Goal: Transaction & Acquisition: Purchase product/service

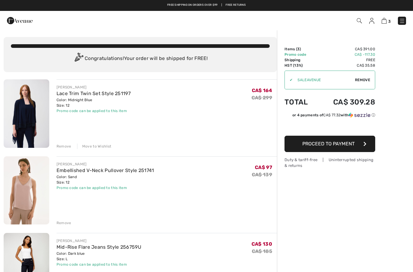
scroll to position [8, 0]
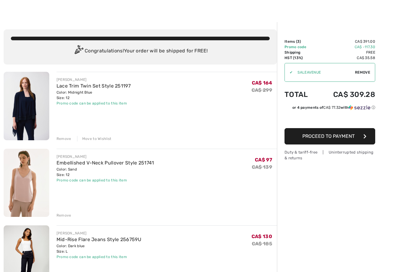
click at [62, 215] on div "Remove" at bounding box center [64, 214] width 15 height 5
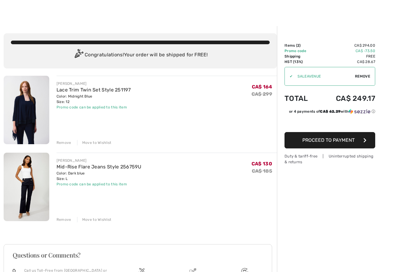
scroll to position [0, 0]
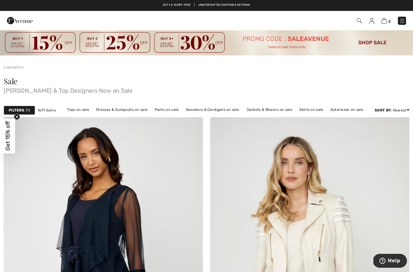
click at [378, 41] on img at bounding box center [206, 43] width 413 height 26
click at [26, 108] on span "1" at bounding box center [28, 109] width 4 height 5
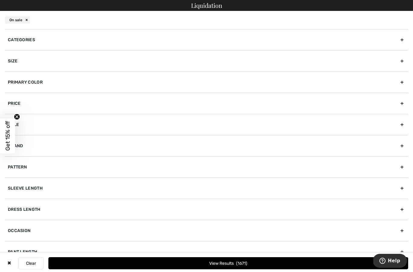
click at [109, 61] on div "Size" at bounding box center [207, 60] width 404 height 21
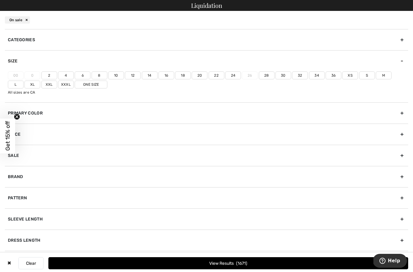
click at [135, 75] on label "12" at bounding box center [133, 75] width 16 height 8
click at [0, 0] on input"] "12" at bounding box center [0, 0] width 0 height 0
click at [24, 80] on label "L" at bounding box center [16, 84] width 16 height 8
click at [0, 0] on input"] "L" at bounding box center [0, 0] width 0 height 0
click at [247, 264] on span "423" at bounding box center [242, 263] width 10 height 5
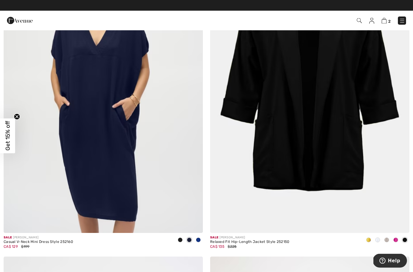
scroll to position [4551, 0]
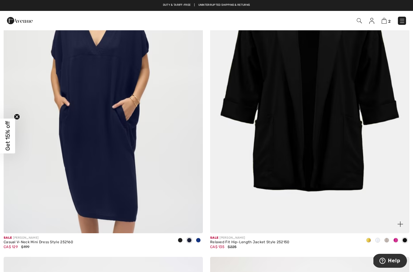
click at [386, 238] on span at bounding box center [387, 240] width 5 height 5
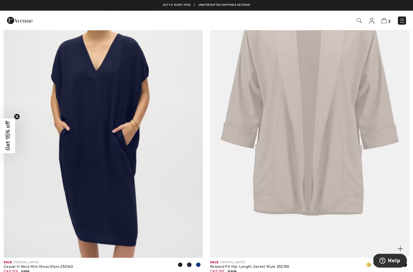
scroll to position [4535, 0]
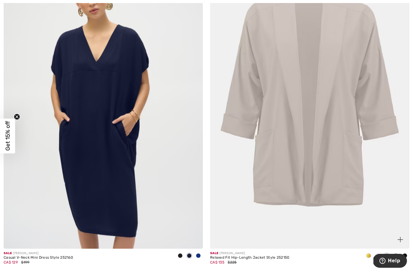
click at [369, 255] on div at bounding box center [368, 256] width 9 height 10
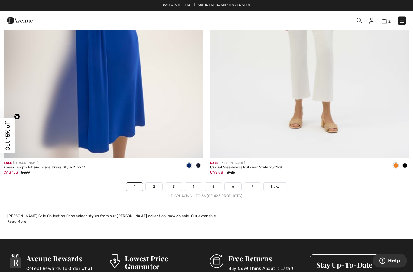
scroll to position [5918, 0]
click at [276, 184] on span "Next" at bounding box center [275, 186] width 8 height 5
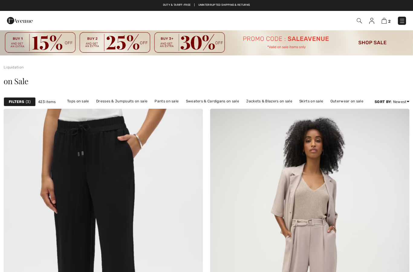
checkbox input "true"
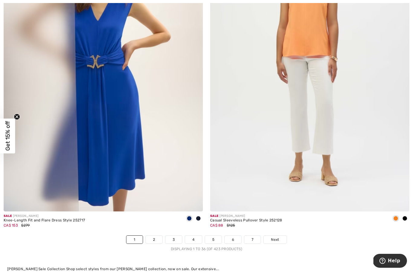
scroll to position [5870, 0]
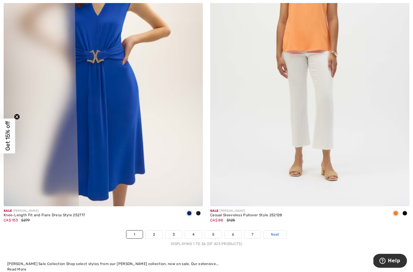
click at [279, 232] on span "Next" at bounding box center [275, 234] width 8 height 5
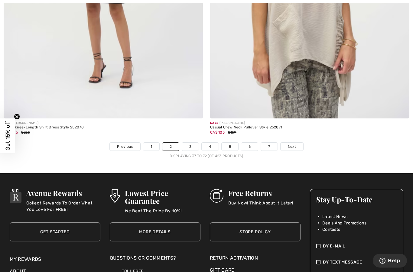
scroll to position [5949, 0]
click at [299, 143] on link "Next" at bounding box center [292, 147] width 23 height 8
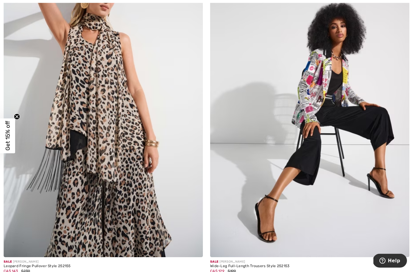
scroll to position [2195, 0]
click at [359, 133] on img at bounding box center [309, 107] width 199 height 299
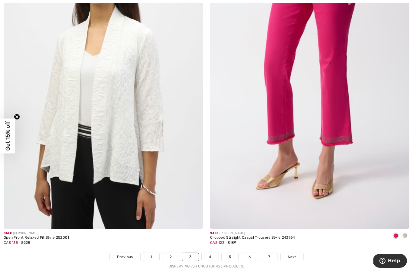
scroll to position [5839, 0]
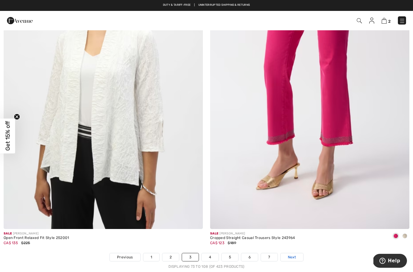
click at [294, 255] on span "Next" at bounding box center [292, 256] width 8 height 5
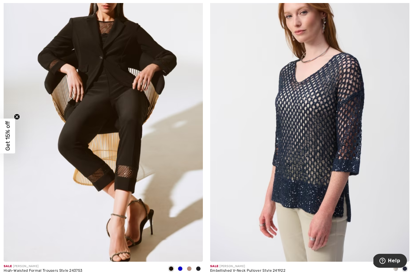
scroll to position [147, 0]
click at [183, 266] on div at bounding box center [180, 269] width 9 height 10
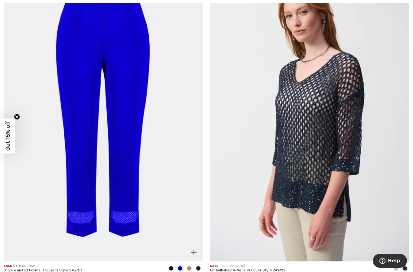
click at [190, 271] on div at bounding box center [189, 269] width 9 height 10
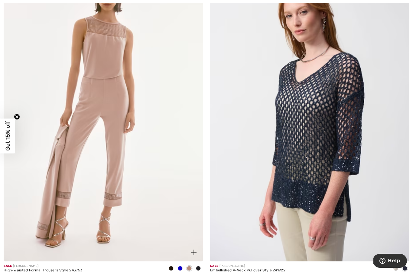
click at [202, 270] on div at bounding box center [198, 269] width 9 height 10
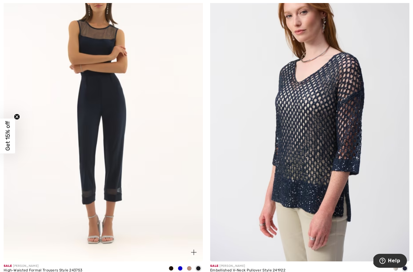
click at [123, 181] on img at bounding box center [103, 111] width 199 height 299
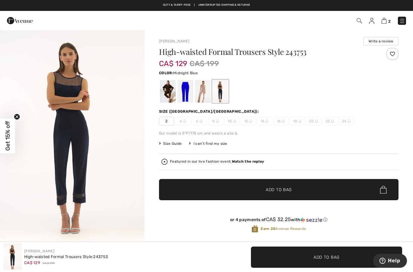
click at [174, 90] on div at bounding box center [168, 91] width 16 height 23
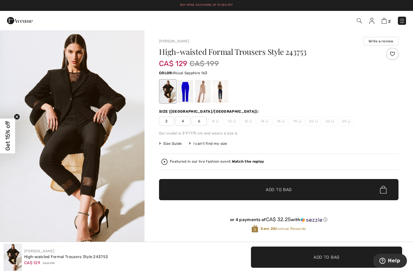
click at [189, 97] on div at bounding box center [186, 91] width 16 height 23
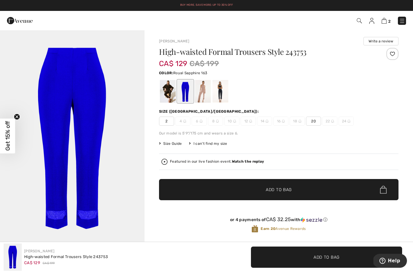
click at [208, 94] on div at bounding box center [203, 91] width 16 height 23
click at [207, 97] on div at bounding box center [203, 91] width 16 height 23
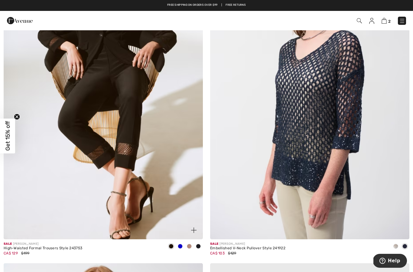
click at [76, 126] on img at bounding box center [103, 89] width 199 height 299
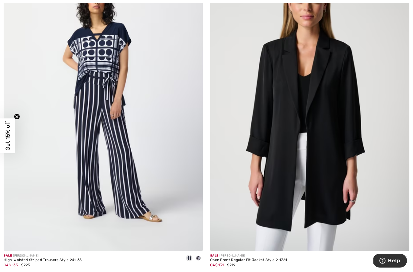
scroll to position [803, 0]
click at [406, 260] on span at bounding box center [405, 257] width 5 height 5
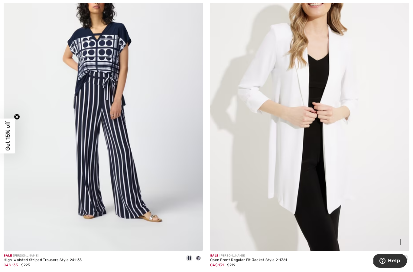
click at [396, 259] on span at bounding box center [396, 257] width 5 height 5
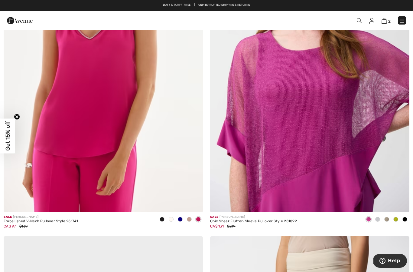
scroll to position [5209, 0]
click at [304, 147] on img at bounding box center [309, 62] width 199 height 299
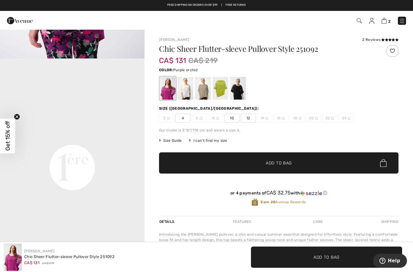
scroll to position [405, 0]
click at [237, 93] on div at bounding box center [238, 88] width 16 height 23
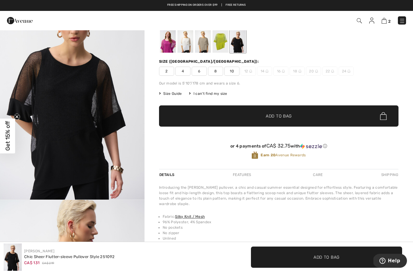
scroll to position [0, 0]
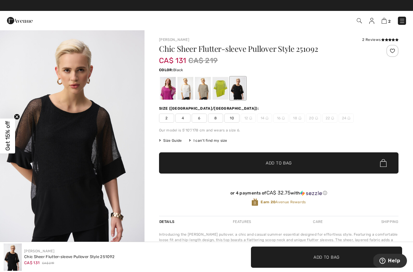
click at [203, 96] on div at bounding box center [203, 88] width 16 height 23
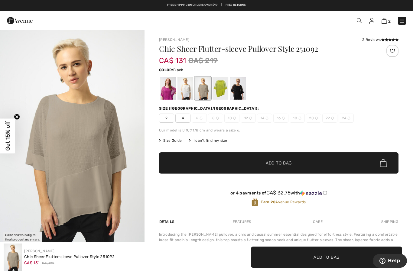
click at [235, 90] on div at bounding box center [238, 88] width 16 height 23
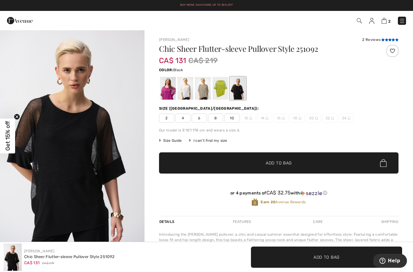
click at [387, 38] on icon at bounding box center [386, 39] width 3 height 3
click at [171, 94] on div at bounding box center [168, 88] width 16 height 23
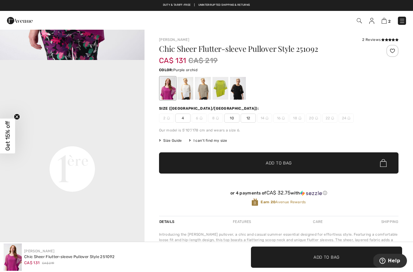
scroll to position [421, 0]
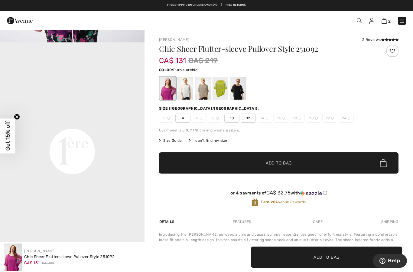
click at [189, 94] on div at bounding box center [186, 88] width 16 height 23
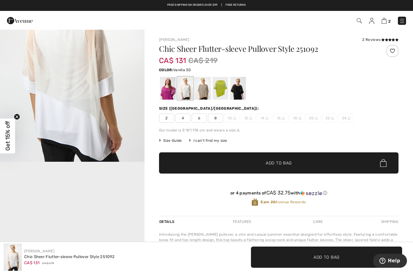
scroll to position [0, 0]
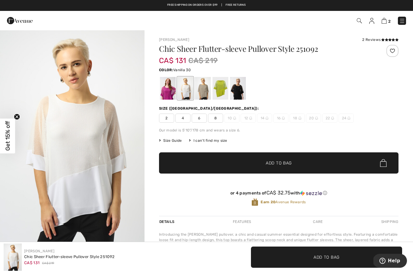
click at [205, 89] on div at bounding box center [203, 88] width 16 height 23
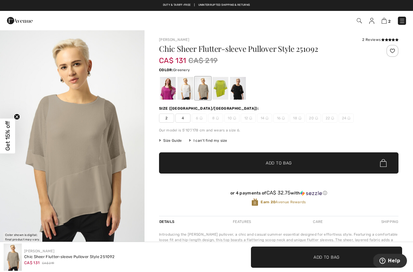
click at [223, 91] on div at bounding box center [221, 88] width 16 height 23
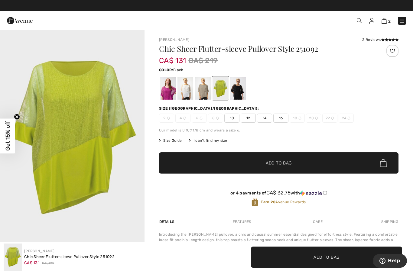
click at [238, 98] on div at bounding box center [238, 88] width 16 height 23
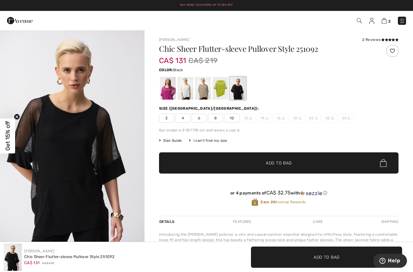
click at [241, 92] on div at bounding box center [238, 88] width 16 height 23
click at [233, 121] on span "10" at bounding box center [232, 117] width 15 height 9
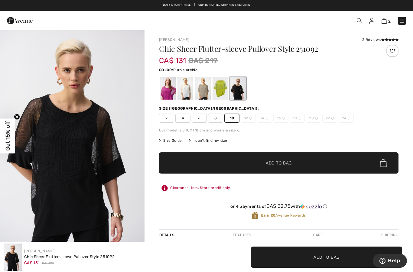
click at [172, 89] on div at bounding box center [168, 88] width 16 height 23
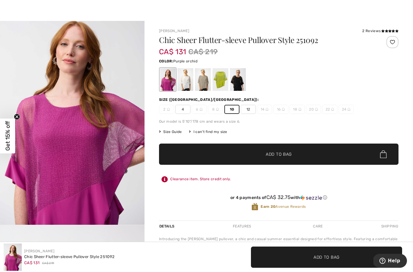
scroll to position [13, 0]
click at [252, 113] on span "12" at bounding box center [248, 109] width 15 height 9
click at [291, 153] on span "Add to Bag" at bounding box center [279, 154] width 26 height 6
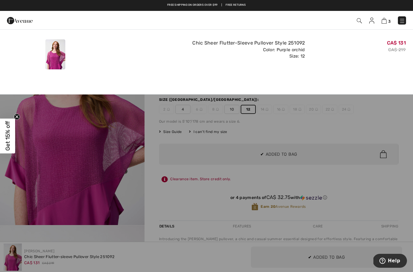
scroll to position [0, 0]
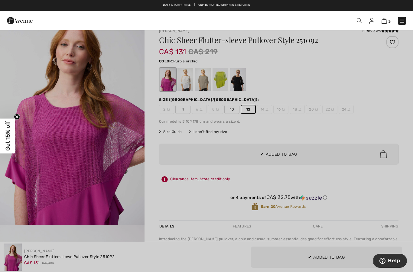
click at [342, 130] on div at bounding box center [206, 136] width 413 height 272
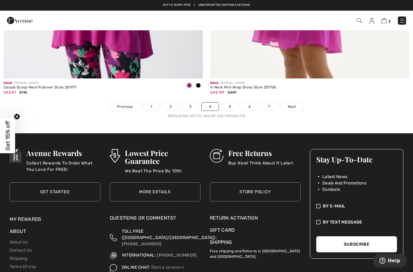
scroll to position [5989, 0]
click at [296, 104] on link "Next" at bounding box center [292, 107] width 23 height 8
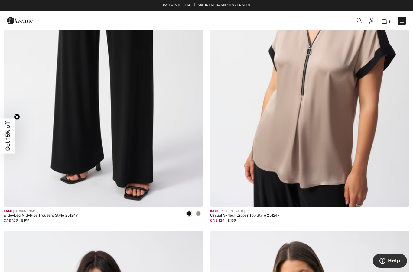
scroll to position [2244, 0]
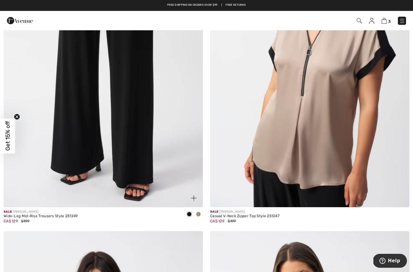
click at [200, 212] on span at bounding box center [198, 214] width 5 height 5
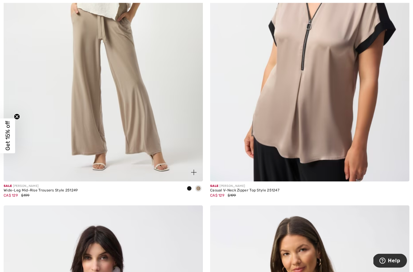
scroll to position [2270, 0]
click at [189, 189] on span at bounding box center [189, 188] width 5 height 5
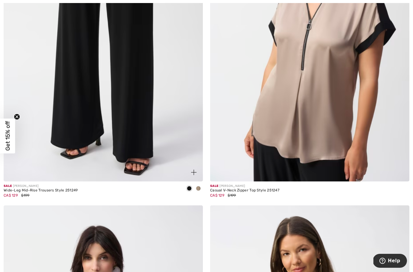
click at [151, 112] on img at bounding box center [103, 31] width 199 height 299
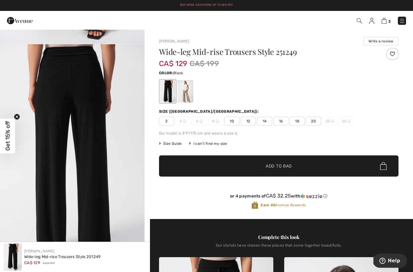
scroll to position [195, 0]
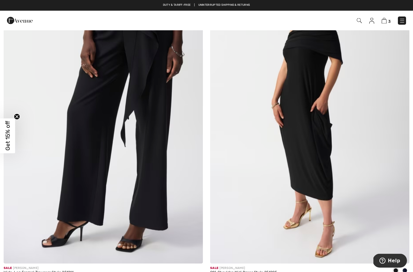
scroll to position [3157, 0]
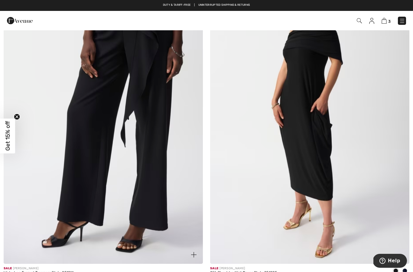
click at [146, 114] on img at bounding box center [103, 113] width 199 height 299
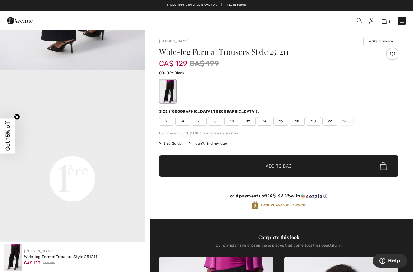
scroll to position [385, 0]
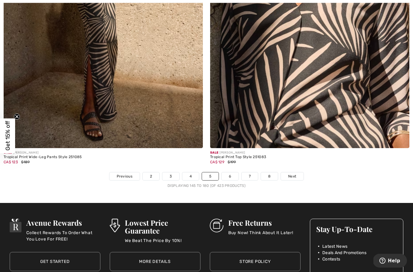
scroll to position [5919, 0]
click at [297, 172] on link "Next" at bounding box center [292, 176] width 23 height 8
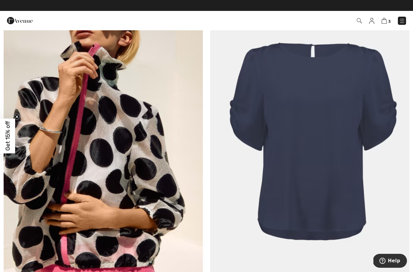
scroll to position [3126, 0]
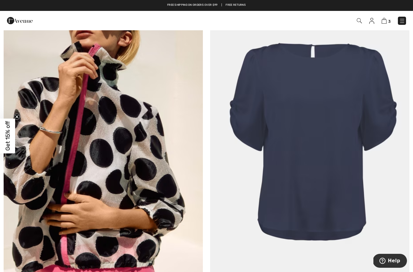
click at [321, 179] on img at bounding box center [309, 144] width 199 height 299
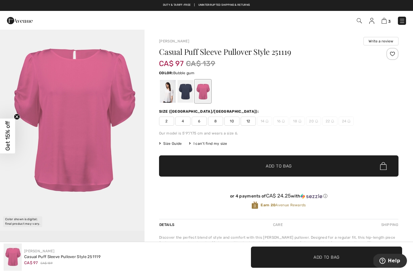
scroll to position [16, 0]
click at [189, 95] on div at bounding box center [186, 91] width 16 height 23
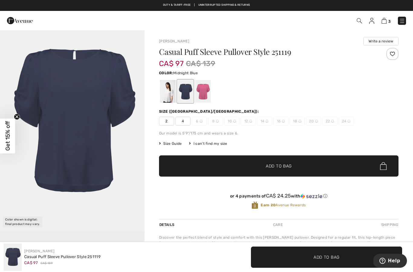
scroll to position [0, 0]
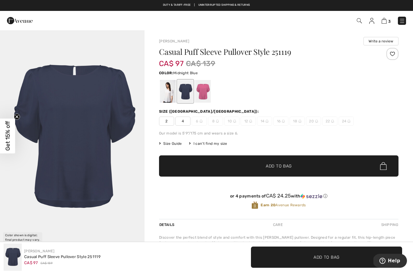
click at [169, 94] on div at bounding box center [168, 91] width 16 height 23
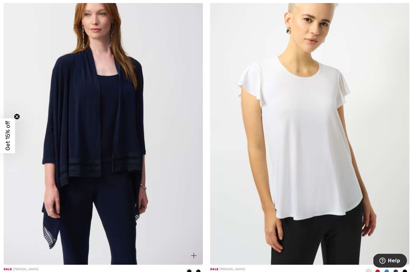
scroll to position [4188, 0]
click at [92, 174] on img at bounding box center [103, 115] width 199 height 299
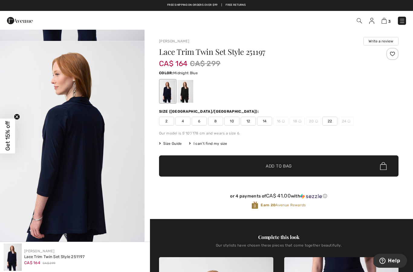
scroll to position [200, 0]
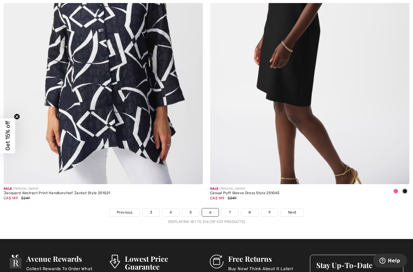
scroll to position [5883, 0]
click at [298, 208] on link "Next" at bounding box center [292, 212] width 23 height 8
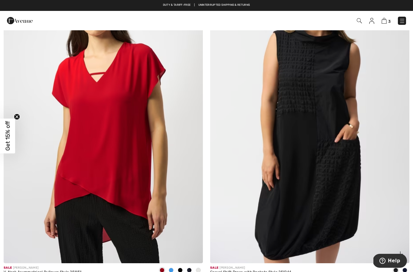
scroll to position [107, 0]
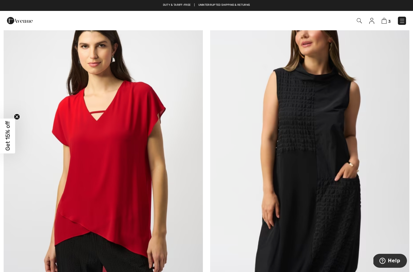
click at [321, 112] on img at bounding box center [309, 151] width 199 height 299
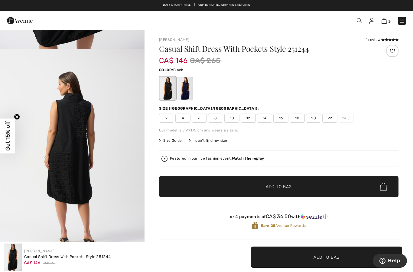
scroll to position [173, 0]
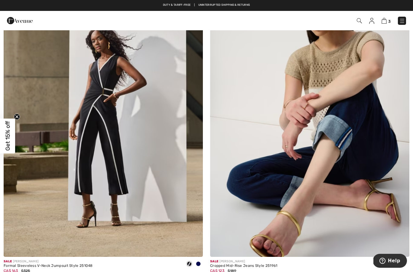
scroll to position [1438, 0]
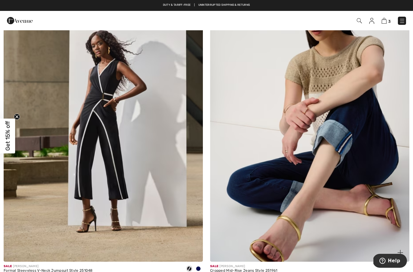
click at [340, 139] on img at bounding box center [309, 111] width 199 height 299
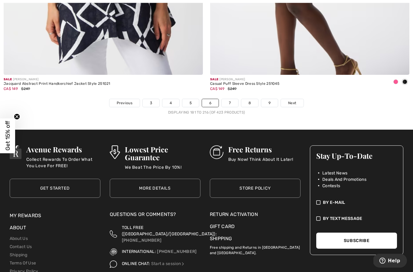
scroll to position [5993, 0]
click at [294, 101] on span "Next" at bounding box center [292, 102] width 8 height 5
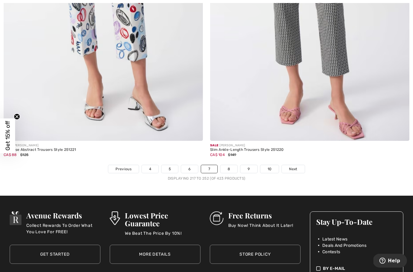
scroll to position [5938, 0]
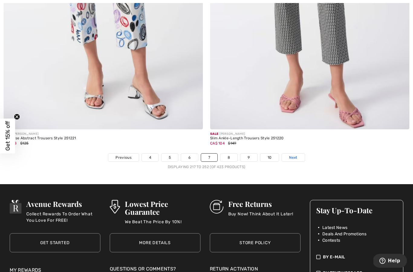
click at [299, 153] on link "Next" at bounding box center [293, 157] width 23 height 8
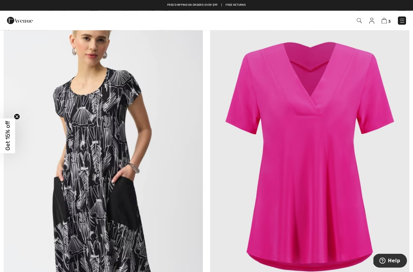
scroll to position [1398, 0]
click at [327, 160] on img at bounding box center [309, 152] width 199 height 299
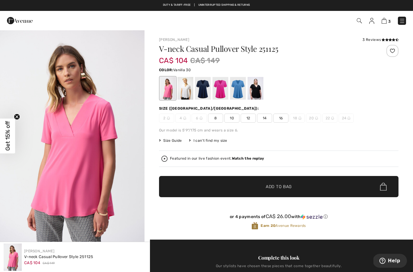
click at [187, 89] on div at bounding box center [186, 88] width 16 height 23
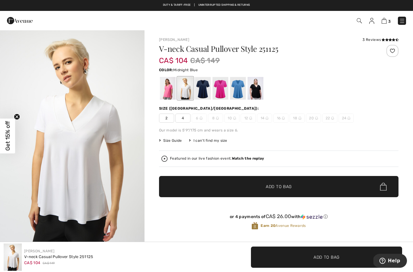
click at [204, 88] on div at bounding box center [203, 88] width 16 height 23
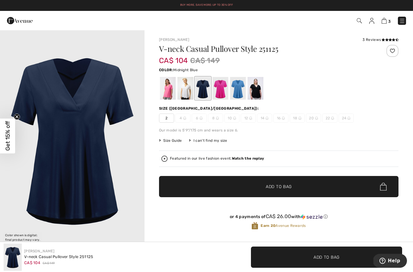
click at [225, 91] on div at bounding box center [221, 88] width 16 height 23
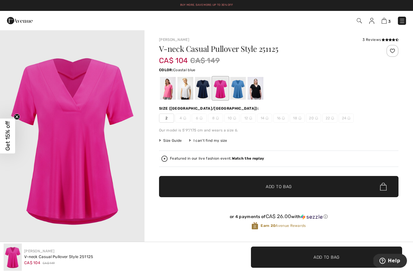
click at [242, 90] on div at bounding box center [238, 88] width 16 height 23
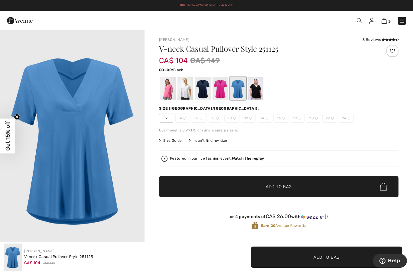
click at [254, 93] on div at bounding box center [256, 88] width 16 height 23
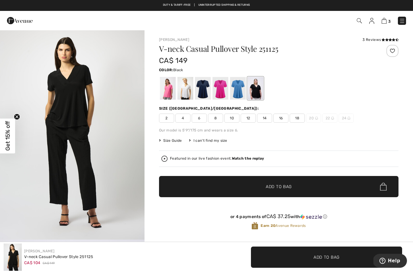
scroll to position [439, 0]
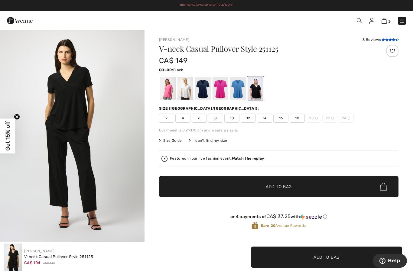
click at [386, 39] on icon at bounding box center [387, 39] width 3 height 3
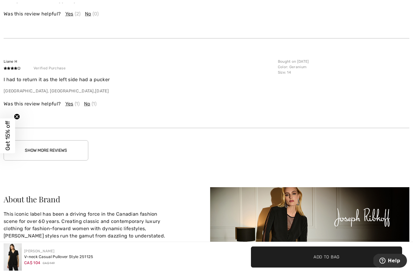
click at [47, 150] on button "Show More Reviews" at bounding box center [46, 150] width 85 height 20
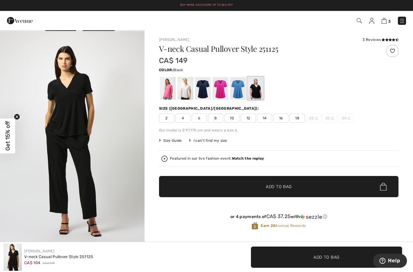
scroll to position [433, 0]
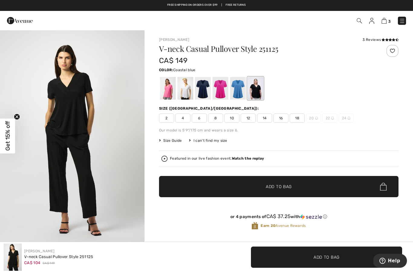
click at [242, 93] on div at bounding box center [238, 88] width 16 height 23
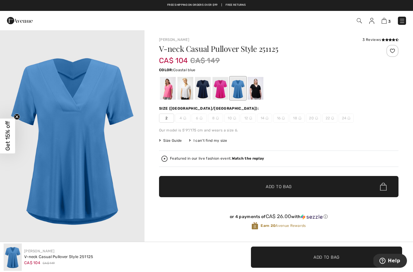
click at [205, 94] on div at bounding box center [203, 88] width 16 height 23
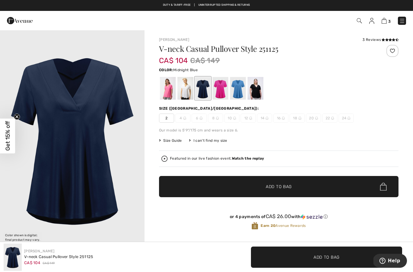
click at [259, 94] on div at bounding box center [256, 88] width 16 height 23
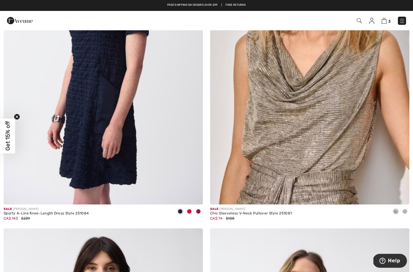
scroll to position [2247, 0]
click at [312, 139] on img at bounding box center [309, 55] width 199 height 299
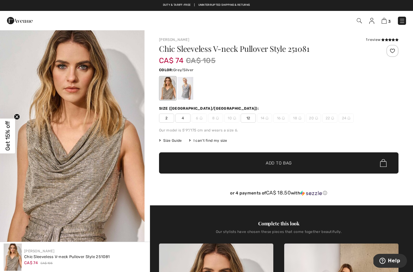
click at [191, 94] on div at bounding box center [186, 88] width 16 height 23
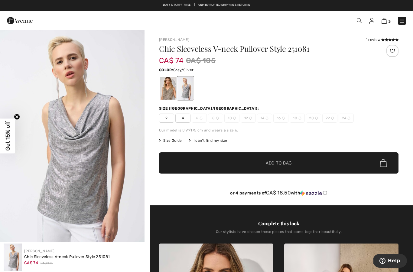
click at [172, 98] on div at bounding box center [168, 88] width 16 height 23
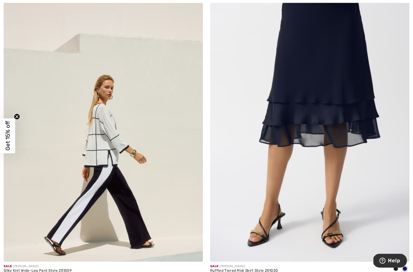
scroll to position [3159, 0]
click at [332, 72] on img at bounding box center [309, 111] width 199 height 299
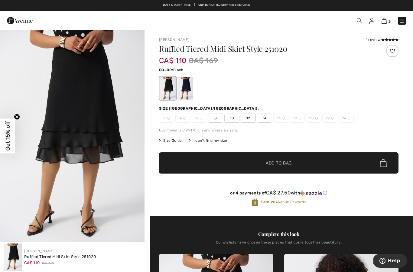
click at [187, 95] on div at bounding box center [186, 88] width 16 height 23
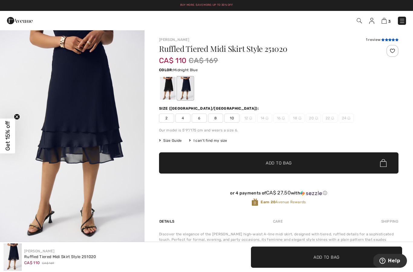
click at [385, 38] on span at bounding box center [390, 40] width 17 height 4
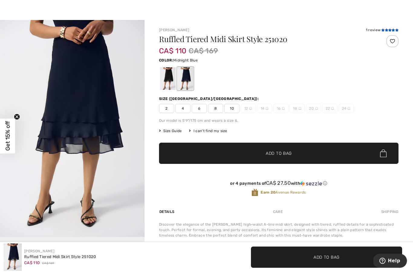
scroll to position [11, 0]
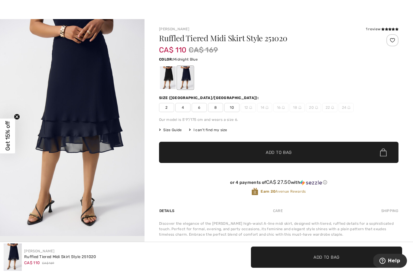
click at [176, 132] on span "Size Guide" at bounding box center [170, 129] width 23 height 5
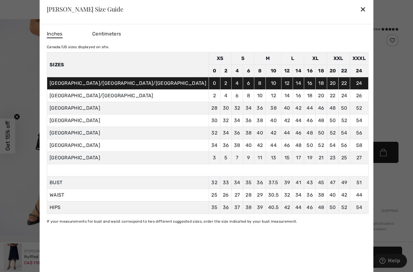
click at [360, 15] on div "✕" at bounding box center [363, 9] width 6 height 13
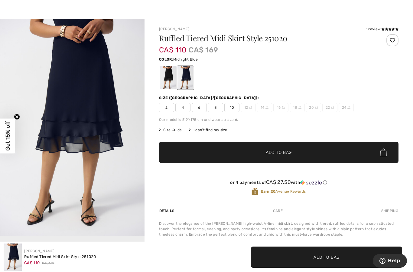
click at [234, 109] on span "10" at bounding box center [232, 107] width 15 height 9
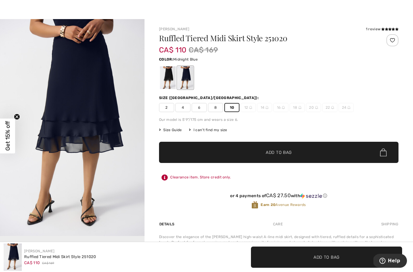
click at [285, 154] on span "Add to Bag" at bounding box center [279, 152] width 26 height 6
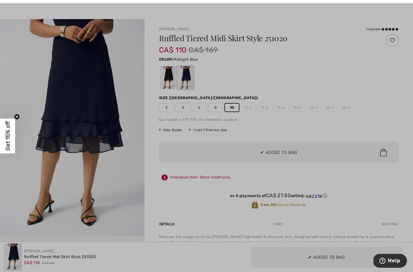
scroll to position [0, 0]
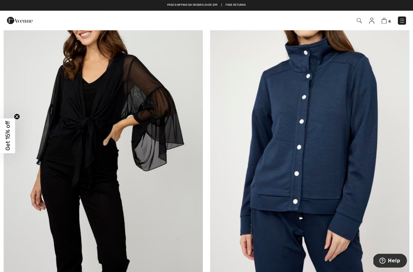
scroll to position [4170, 0]
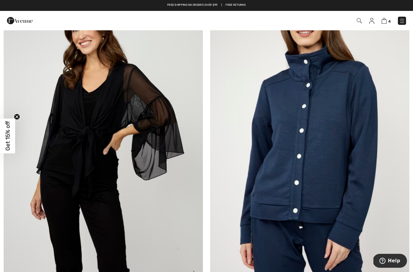
click at [63, 164] on img at bounding box center [103, 132] width 199 height 299
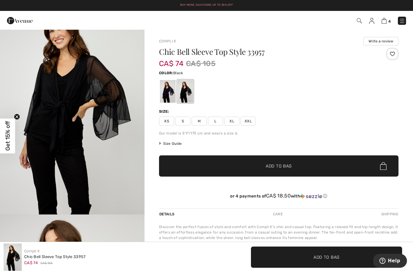
scroll to position [30, 0]
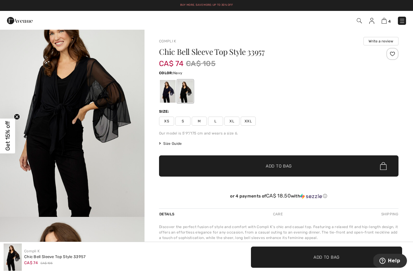
click at [169, 93] on div at bounding box center [168, 91] width 16 height 23
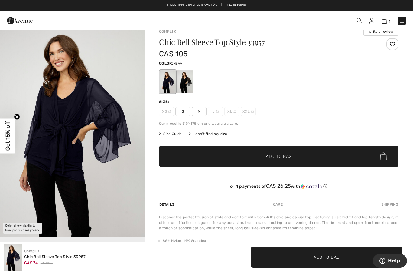
scroll to position [0, 0]
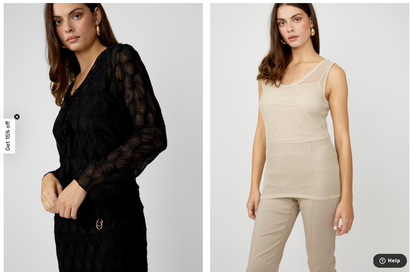
scroll to position [5144, 0]
click at [65, 187] on img at bounding box center [103, 127] width 199 height 299
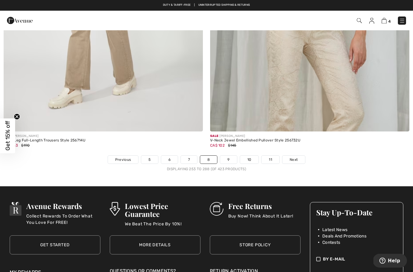
scroll to position [5935, 0]
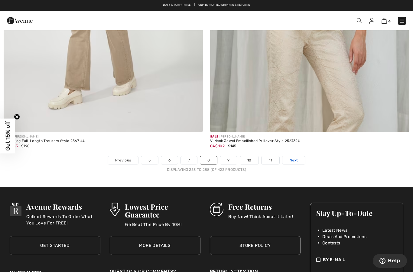
click at [296, 157] on span "Next" at bounding box center [294, 159] width 8 height 5
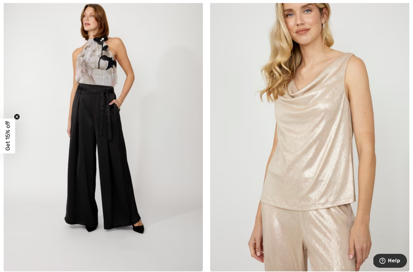
scroll to position [2503, 0]
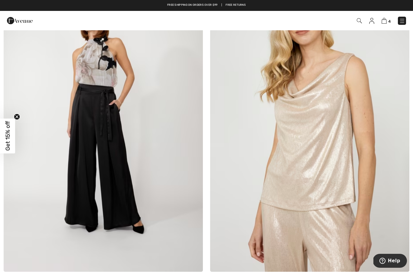
click at [314, 171] on img at bounding box center [309, 121] width 199 height 299
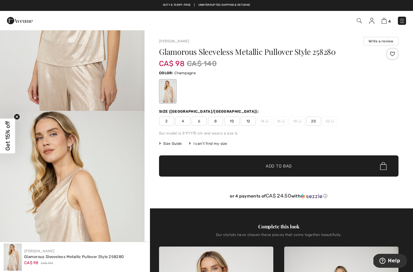
click at [248, 121] on span "12" at bounding box center [248, 121] width 15 height 9
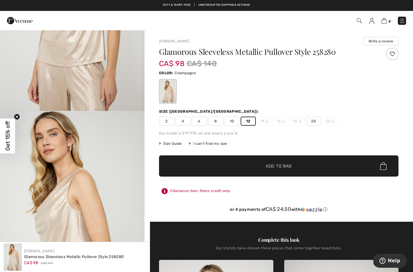
click at [266, 168] on span "✔ Added to Bag" at bounding box center [269, 166] width 37 height 6
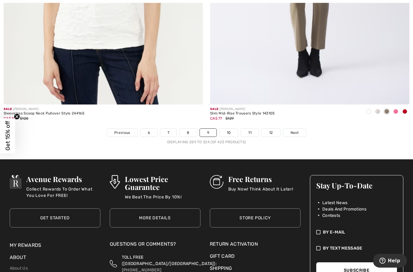
scroll to position [5978, 0]
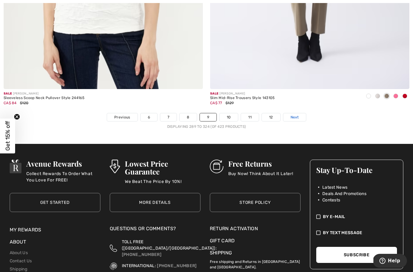
click at [299, 114] on span "Next" at bounding box center [295, 116] width 8 height 5
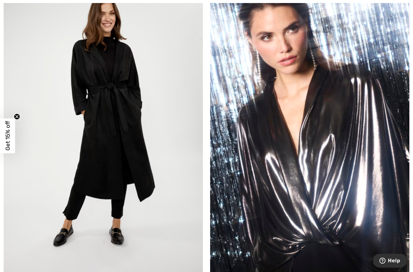
scroll to position [2823, 0]
click at [94, 176] on img at bounding box center [103, 124] width 199 height 299
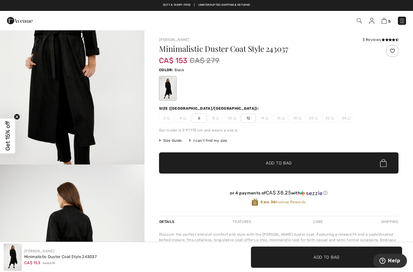
scroll to position [728, 0]
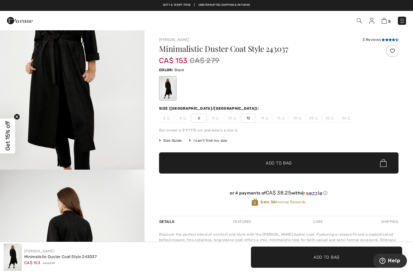
click at [388, 41] on icon at bounding box center [387, 39] width 3 height 3
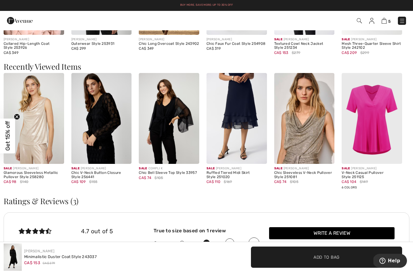
scroll to position [526, 0]
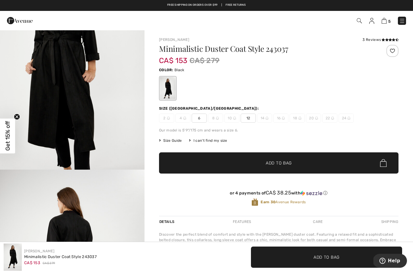
click at [394, 53] on div at bounding box center [393, 51] width 12 height 12
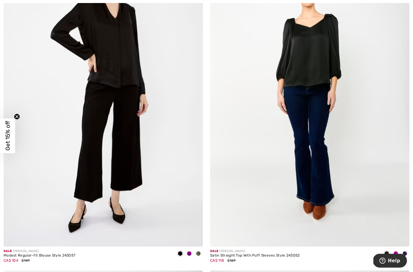
scroll to position [3497, 0]
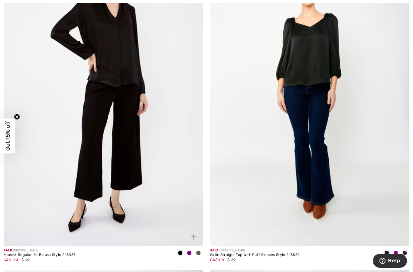
click at [76, 186] on img at bounding box center [103, 96] width 199 height 299
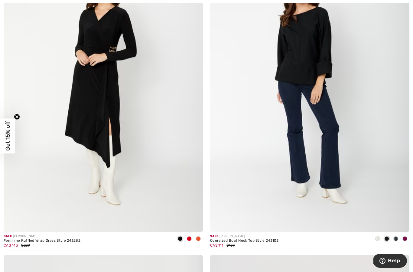
scroll to position [5515, 0]
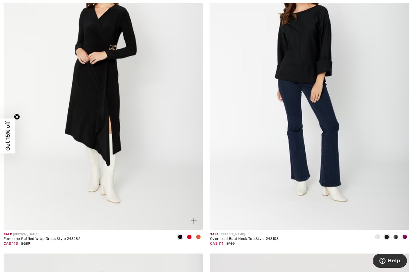
click at [190, 234] on span at bounding box center [189, 236] width 5 height 5
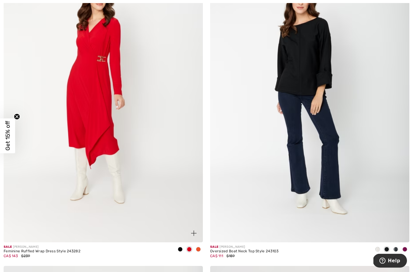
scroll to position [5502, 0]
click at [377, 247] on span at bounding box center [378, 249] width 5 height 5
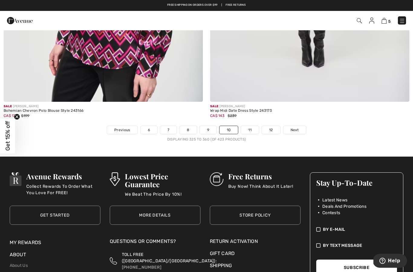
scroll to position [5965, 0]
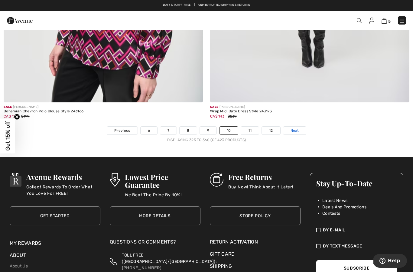
click at [298, 128] on span "Next" at bounding box center [295, 130] width 8 height 5
click at [295, 128] on span "Next" at bounding box center [295, 130] width 8 height 5
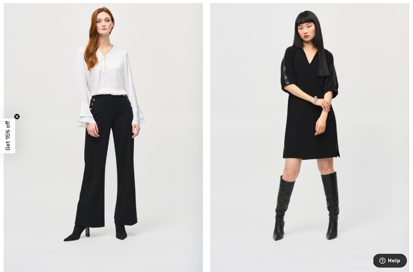
scroll to position [1102, 0]
click at [33, 233] on img at bounding box center [103, 125] width 199 height 299
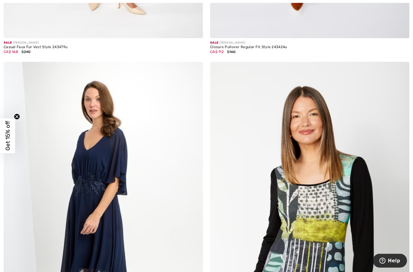
scroll to position [3059, 0]
click at [32, 215] on img at bounding box center [103, 211] width 199 height 299
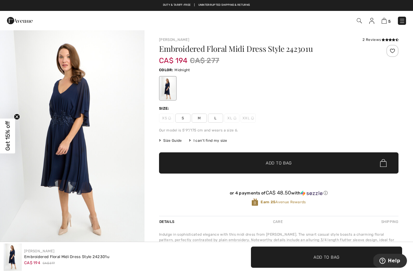
click at [33, 195] on img "1 / 5" at bounding box center [72, 138] width 145 height 217
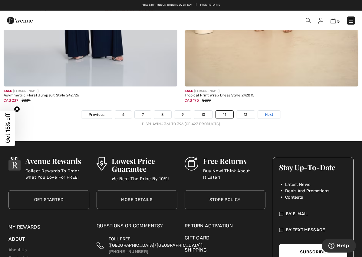
scroll to position [5386, 0]
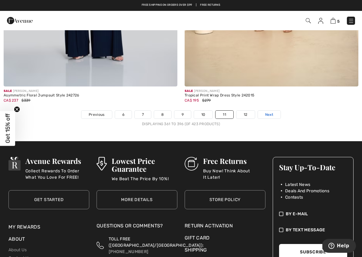
click at [271, 112] on span "Next" at bounding box center [269, 114] width 8 height 5
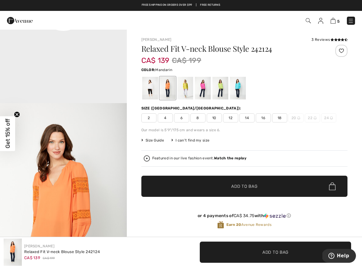
scroll to position [496, 0]
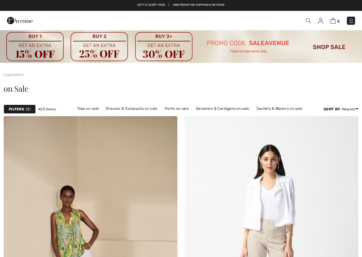
checkbox input "true"
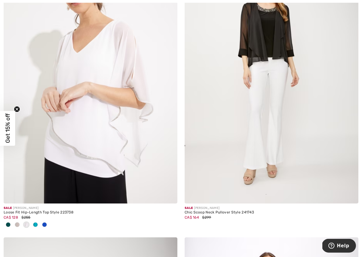
scroll to position [762, 0]
click at [63, 123] on img at bounding box center [91, 73] width 174 height 261
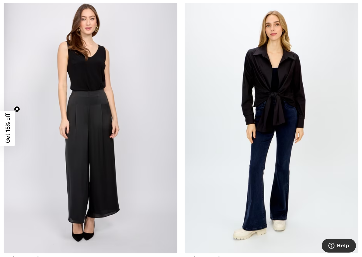
scroll to position [1301, 0]
click at [287, 154] on img at bounding box center [272, 123] width 174 height 261
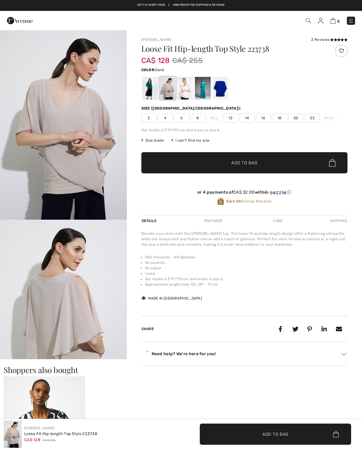
checkbox input "true"
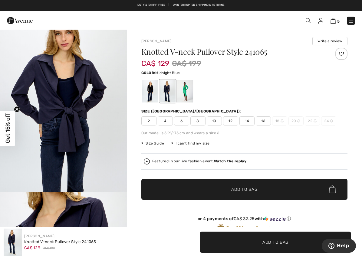
scroll to position [398, 0]
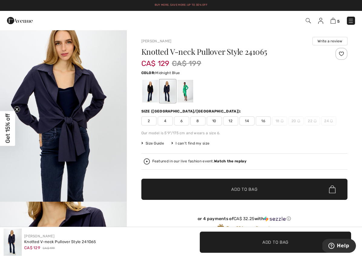
click at [190, 90] on div at bounding box center [185, 91] width 16 height 23
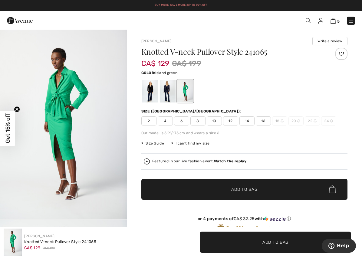
scroll to position [0, 0]
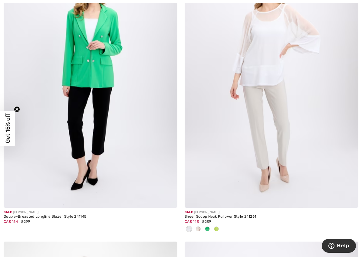
scroll to position [2051, 0]
click at [199, 229] on span at bounding box center [198, 228] width 5 height 5
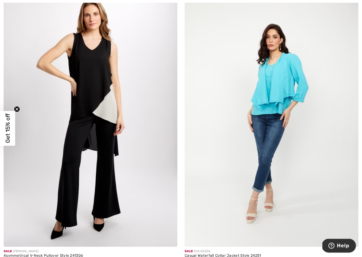
scroll to position [3179, 0]
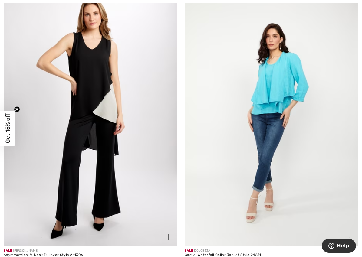
click at [105, 113] on img at bounding box center [91, 116] width 174 height 261
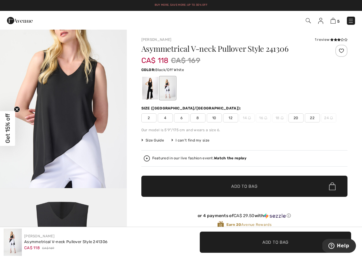
scroll to position [602, 0]
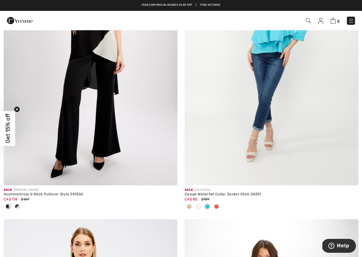
scroll to position [3238, 0]
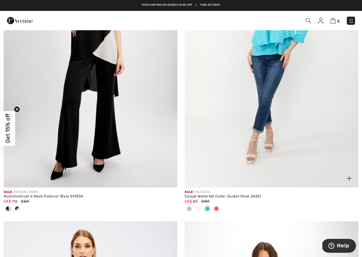
click at [218, 208] on div at bounding box center [216, 209] width 9 height 10
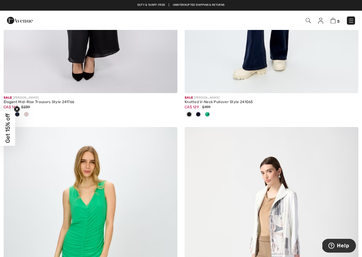
scroll to position [1313, 0]
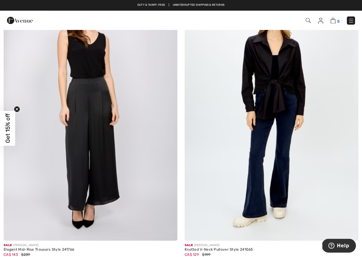
click at [334, 21] on img at bounding box center [332, 21] width 5 height 6
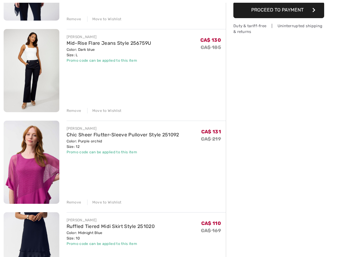
scroll to position [142, 0]
click at [111, 205] on div "Move to Wishlist" at bounding box center [104, 201] width 34 height 5
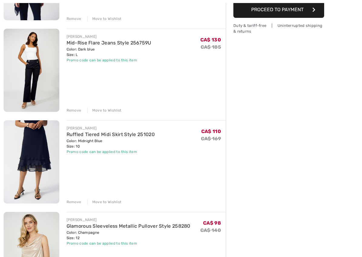
click at [110, 203] on div "Move to Wishlist" at bounding box center [104, 201] width 34 height 5
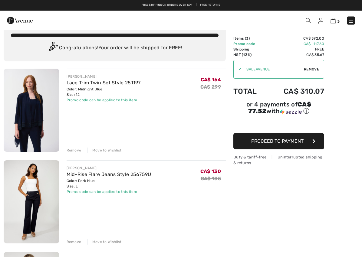
scroll to position [0, 0]
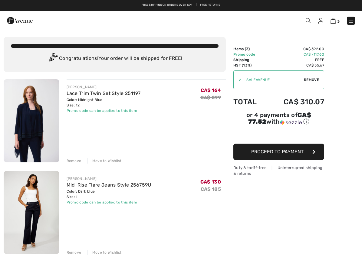
click at [353, 22] on img at bounding box center [351, 21] width 6 height 6
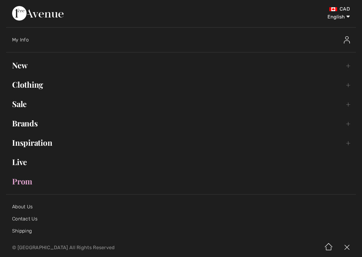
click at [26, 84] on link "Clothing Toggle submenu" at bounding box center [181, 84] width 350 height 13
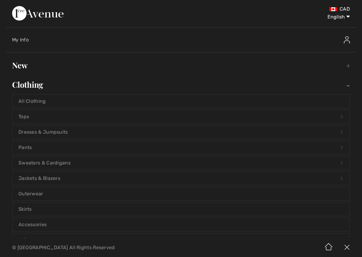
click at [21, 114] on link "Tops Open submenu" at bounding box center [180, 116] width 337 height 13
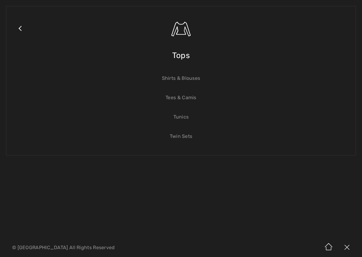
click at [194, 80] on link "Shirts & Blouses" at bounding box center [180, 78] width 337 height 13
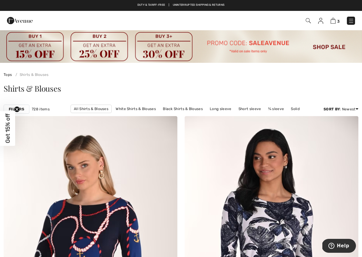
click at [18, 108] on strong "Filters" at bounding box center [16, 109] width 15 height 5
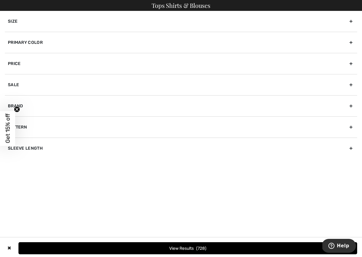
click at [345, 24] on div "Size" at bounding box center [181, 21] width 352 height 21
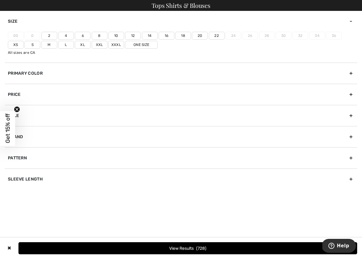
click at [136, 32] on label "12" at bounding box center [133, 36] width 16 height 8
click at [0, 0] on input"] "12" at bounding box center [0, 0] width 0 height 0
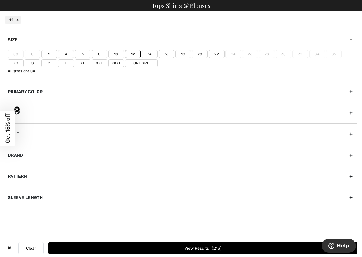
click at [68, 65] on label "L" at bounding box center [66, 63] width 16 height 8
click at [0, 0] on input"] "L" at bounding box center [0, 0] width 0 height 0
click at [215, 247] on button "View Results 342" at bounding box center [202, 248] width 309 height 12
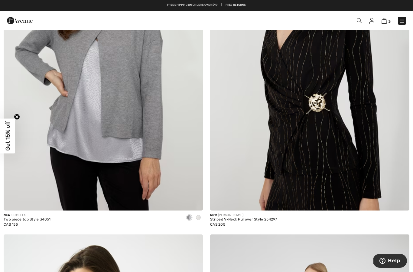
scroll to position [4241, 0]
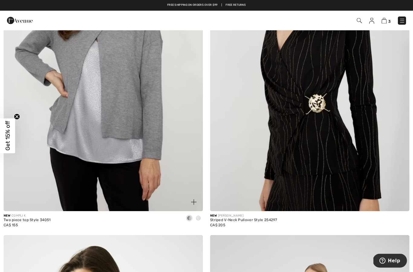
click at [201, 214] on div at bounding box center [198, 219] width 9 height 10
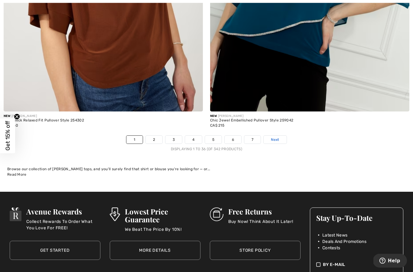
scroll to position [5956, 0]
click at [282, 136] on link "Next" at bounding box center [275, 140] width 23 height 8
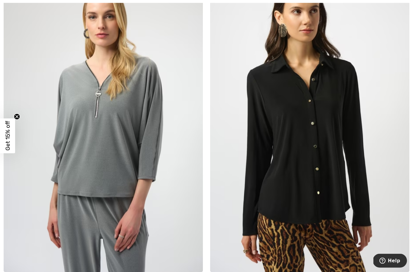
scroll to position [782, 0]
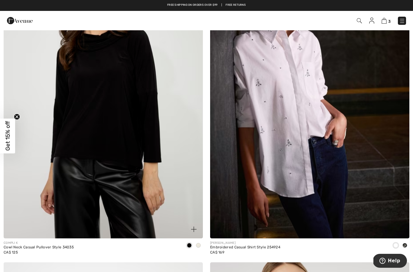
click at [200, 245] on span at bounding box center [198, 245] width 5 height 5
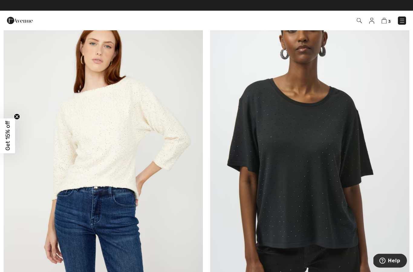
scroll to position [2157, 0]
click at [101, 154] on img at bounding box center [103, 145] width 199 height 299
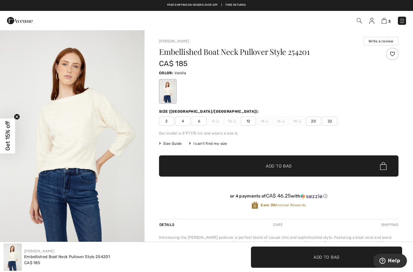
click at [396, 54] on div at bounding box center [393, 54] width 12 height 12
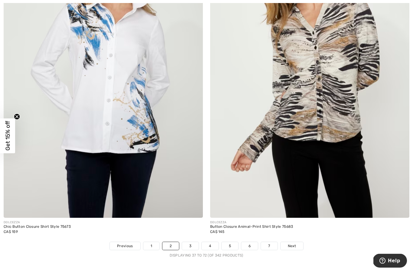
scroll to position [5850, 0]
click at [293, 242] on link "Next" at bounding box center [292, 246] width 23 height 8
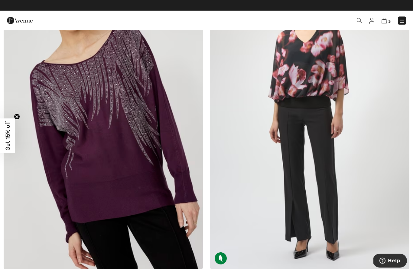
scroll to position [139, 0]
click at [77, 182] on img at bounding box center [103, 118] width 199 height 299
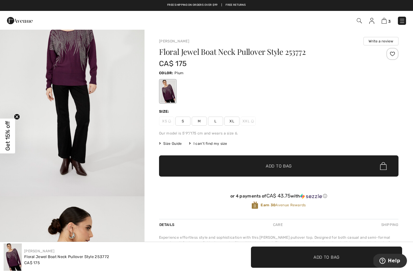
click at [395, 54] on div at bounding box center [393, 54] width 12 height 12
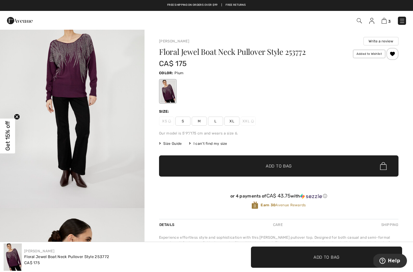
scroll to position [690, 0]
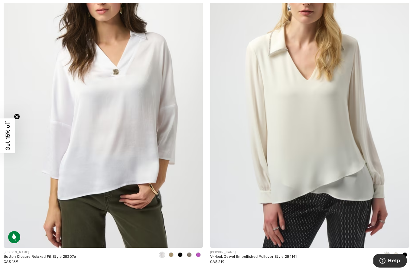
scroll to position [4851, 0]
click at [330, 172] on img at bounding box center [309, 97] width 199 height 299
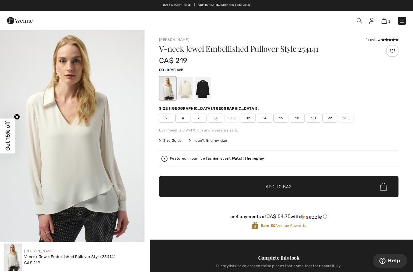
click at [200, 89] on div at bounding box center [203, 88] width 16 height 23
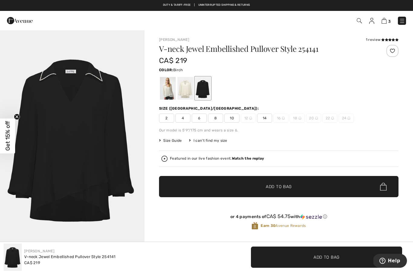
click at [188, 90] on div at bounding box center [186, 88] width 16 height 23
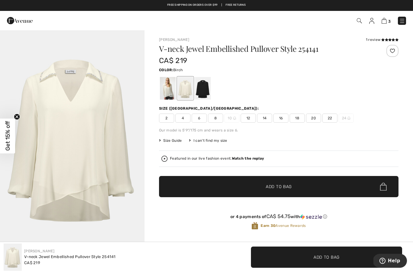
click at [202, 96] on div at bounding box center [203, 88] width 16 height 23
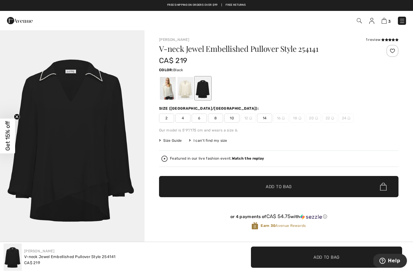
click at [392, 56] on div at bounding box center [393, 51] width 12 height 12
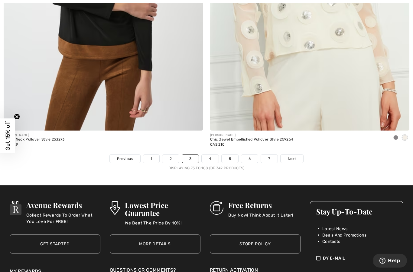
scroll to position [5937, 0]
click at [296, 156] on span "Next" at bounding box center [292, 158] width 8 height 5
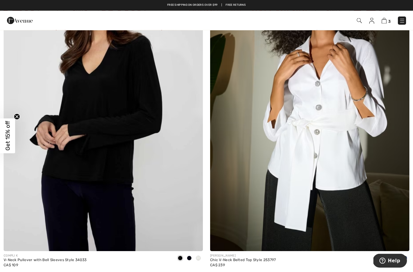
scroll to position [802, 0]
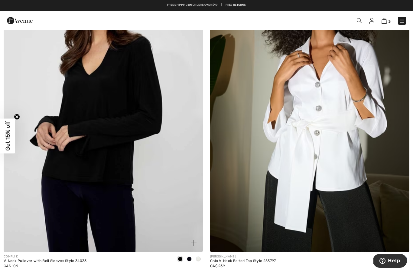
click at [199, 259] on span at bounding box center [198, 258] width 5 height 5
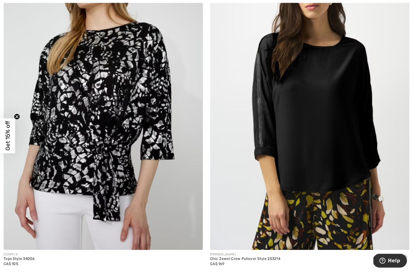
scroll to position [5818, 0]
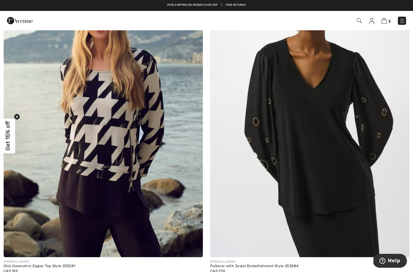
scroll to position [796, 0]
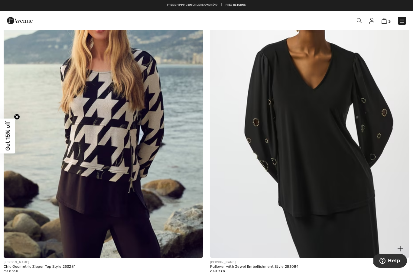
click at [355, 203] on img at bounding box center [309, 108] width 199 height 299
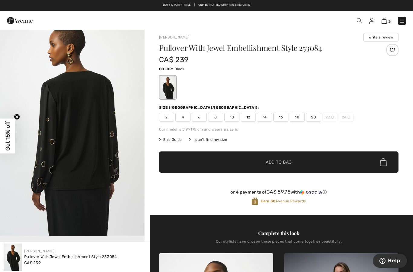
scroll to position [215, 0]
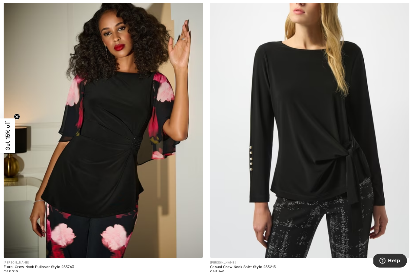
scroll to position [5487, 0]
click at [329, 176] on img at bounding box center [309, 108] width 199 height 299
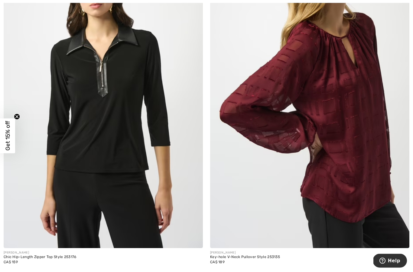
scroll to position [5820, 0]
click at [304, 175] on img at bounding box center [309, 97] width 199 height 299
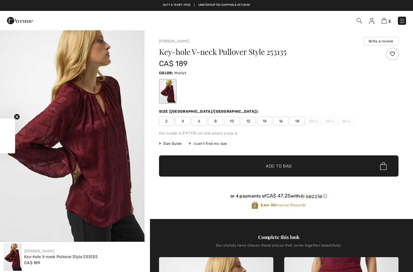
checkbox input "true"
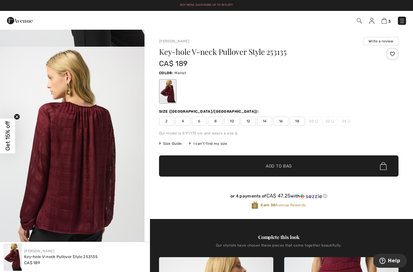
scroll to position [187, 0]
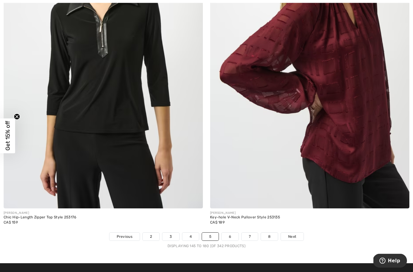
scroll to position [5861, 0]
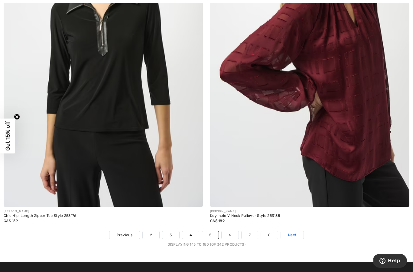
click at [294, 232] on span "Next" at bounding box center [292, 234] width 8 height 5
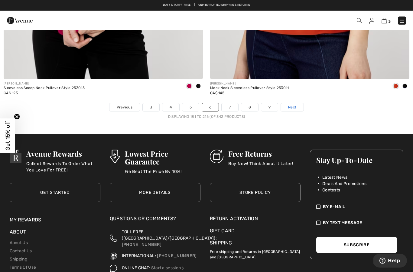
scroll to position [5988, 0]
click at [293, 105] on span "Next" at bounding box center [292, 106] width 8 height 5
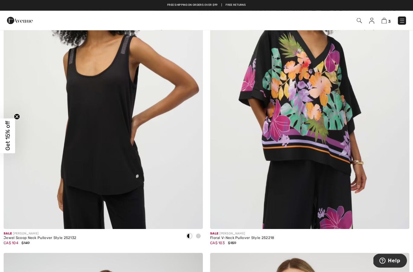
scroll to position [502, 0]
click at [197, 237] on span at bounding box center [198, 235] width 5 height 5
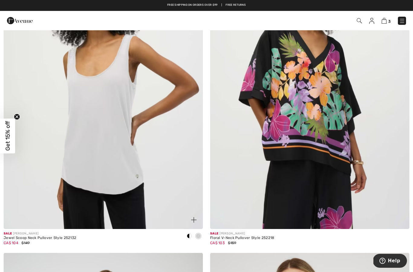
click at [189, 234] on span at bounding box center [189, 235] width 5 height 5
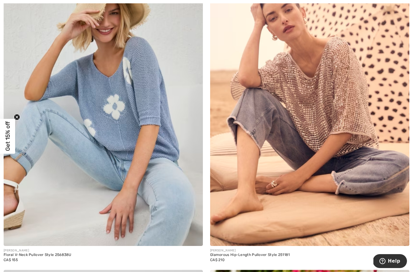
scroll to position [1131, 0]
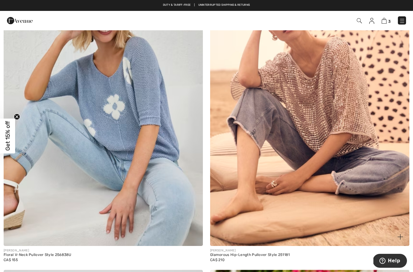
click at [270, 171] on img at bounding box center [309, 95] width 199 height 299
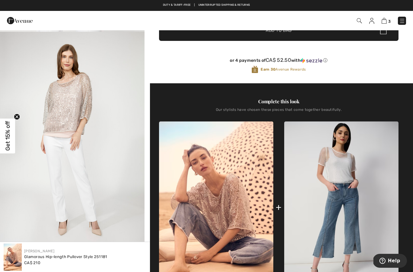
scroll to position [152, 0]
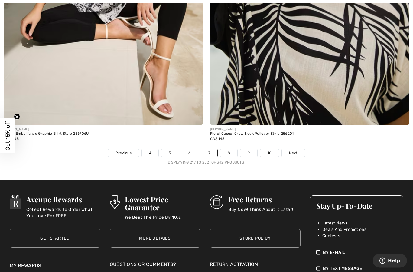
scroll to position [5943, 0]
click at [298, 149] on link "Next" at bounding box center [293, 153] width 23 height 8
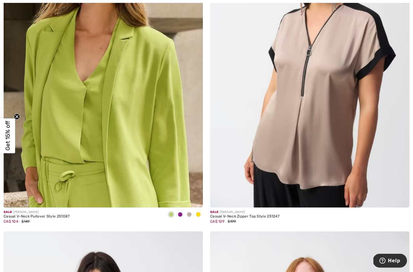
scroll to position [524, 0]
click at [278, 141] on img at bounding box center [309, 57] width 199 height 299
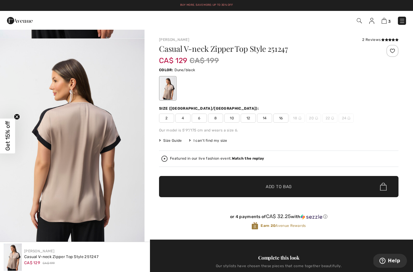
scroll to position [194, 0]
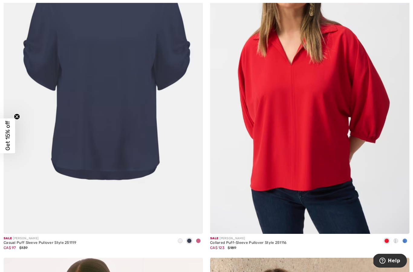
scroll to position [4219, 0]
click at [70, 143] on img at bounding box center [103, 84] width 199 height 299
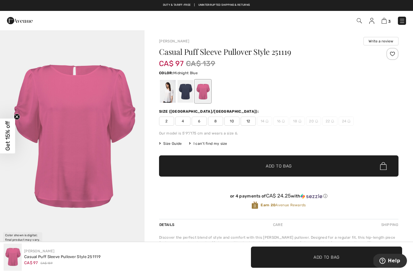
click at [182, 92] on div at bounding box center [186, 91] width 16 height 23
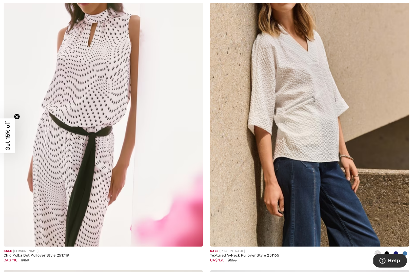
scroll to position [4529, 0]
click at [398, 251] on span at bounding box center [396, 253] width 5 height 5
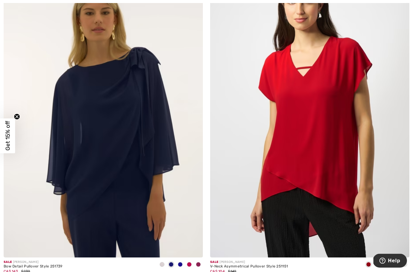
scroll to position [4841, 0]
click at [191, 262] on span at bounding box center [189, 264] width 5 height 5
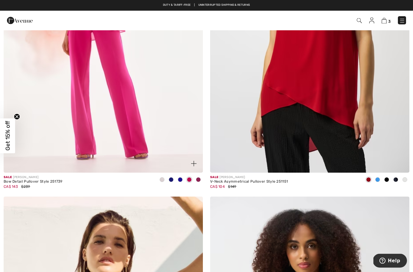
scroll to position [4926, 0]
click at [380, 177] on span at bounding box center [378, 179] width 5 height 5
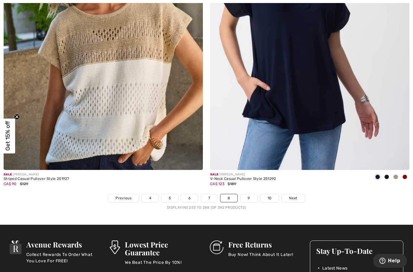
scroll to position [5936, 0]
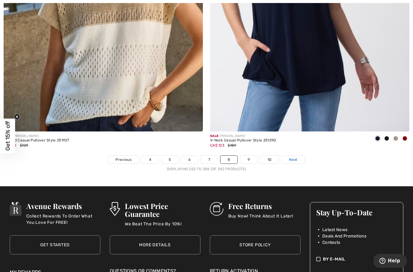
click at [299, 156] on link "Next" at bounding box center [293, 160] width 23 height 8
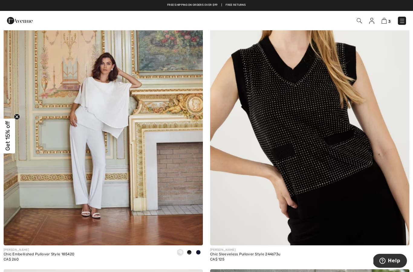
scroll to position [1454, 0]
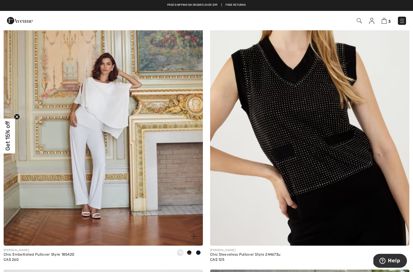
click at [76, 179] on img at bounding box center [103, 95] width 199 height 299
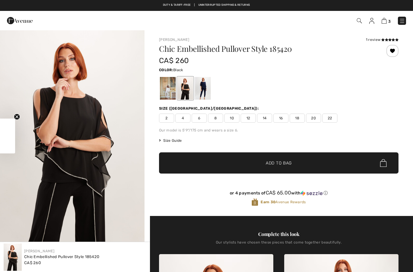
checkbox input "true"
click at [167, 87] on div at bounding box center [168, 88] width 16 height 23
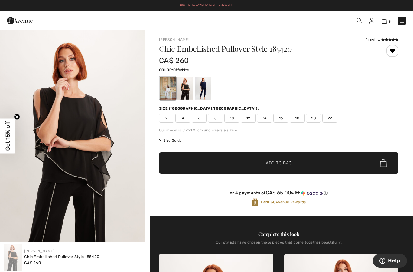
click at [166, 87] on div at bounding box center [168, 88] width 16 height 23
click at [166, 91] on div at bounding box center [168, 88] width 16 height 23
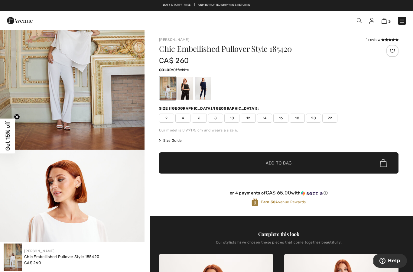
scroll to position [97, 0]
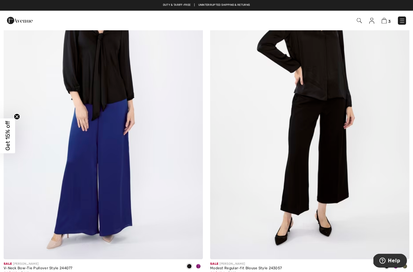
scroll to position [3161, 0]
click at [199, 264] on span at bounding box center [198, 266] width 5 height 5
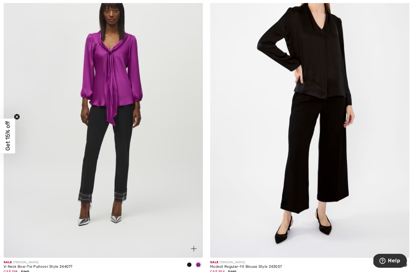
scroll to position [3170, 0]
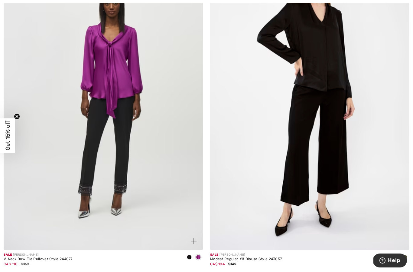
click at [24, 203] on img at bounding box center [103, 100] width 199 height 299
click at [397, 255] on span at bounding box center [396, 257] width 5 height 5
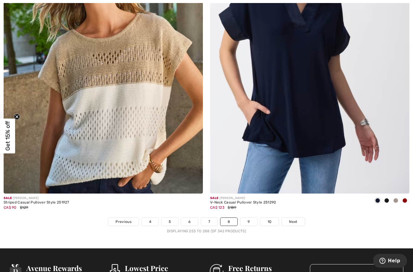
scroll to position [5941, 0]
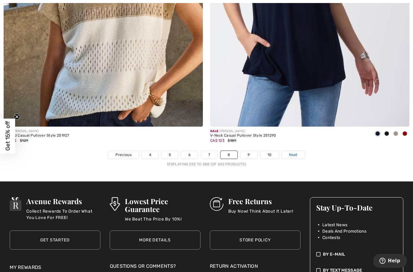
click at [293, 152] on span "Next" at bounding box center [293, 154] width 8 height 5
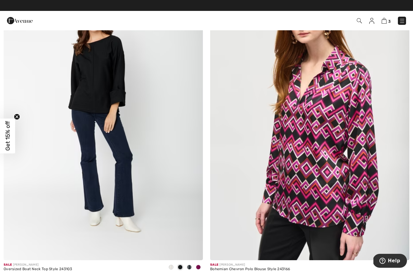
scroll to position [4838, 0]
click at [199, 265] on span at bounding box center [198, 267] width 5 height 5
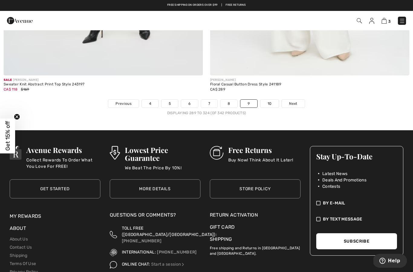
scroll to position [5991, 0]
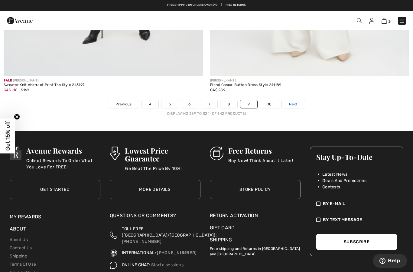
click at [295, 101] on span "Next" at bounding box center [293, 103] width 8 height 5
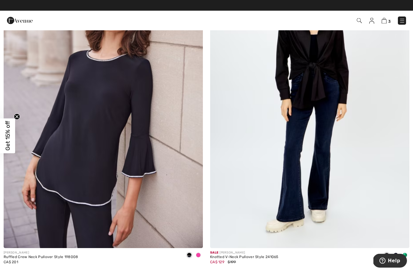
scroll to position [1129, 0]
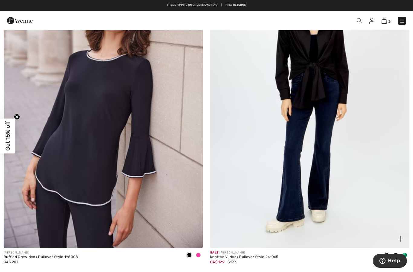
click at [404, 255] on span at bounding box center [405, 254] width 5 height 5
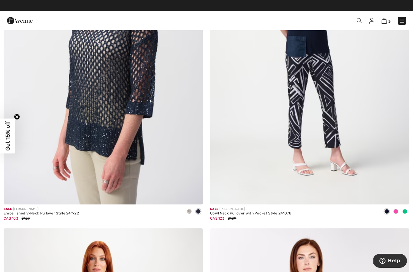
scroll to position [2248, 0]
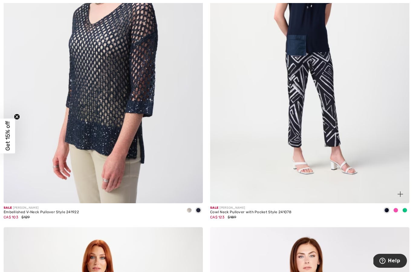
click at [396, 209] on span at bounding box center [396, 210] width 5 height 5
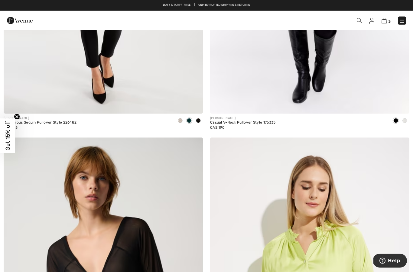
scroll to position [2661, 0]
click at [386, 19] on img at bounding box center [384, 21] width 5 height 6
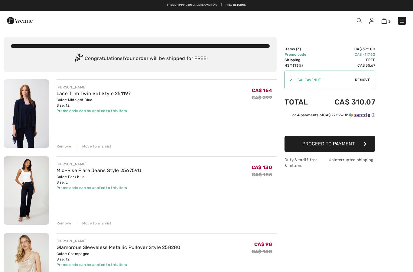
click at [405, 23] on img at bounding box center [402, 21] width 6 height 6
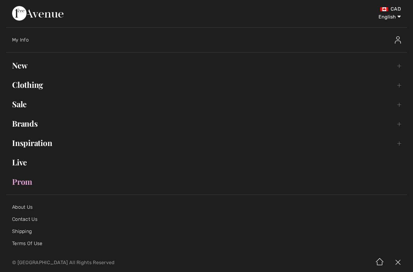
click at [28, 84] on link "Clothing Toggle submenu" at bounding box center [206, 84] width 401 height 13
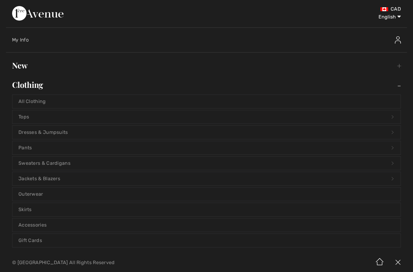
click at [27, 145] on link "Pants Open submenu" at bounding box center [206, 147] width 389 height 13
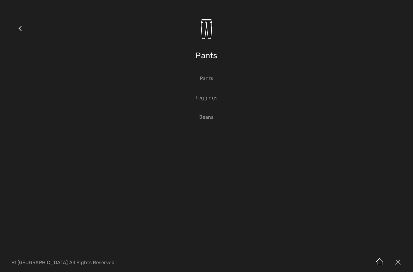
click at [210, 117] on link "Jeans" at bounding box center [206, 116] width 389 height 13
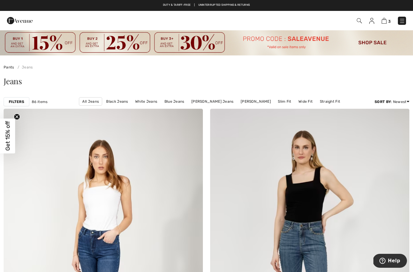
click at [15, 102] on strong "Filters" at bounding box center [16, 101] width 15 height 5
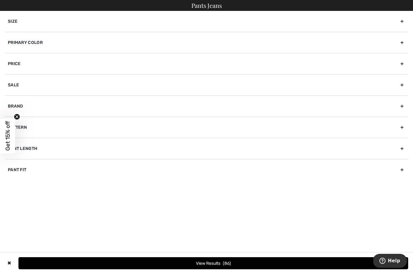
click at [25, 22] on div "Size" at bounding box center [207, 21] width 404 height 21
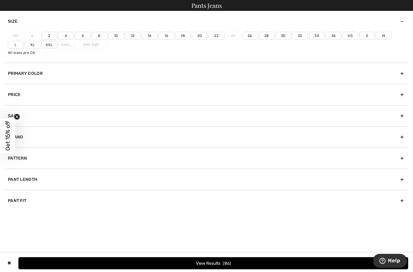
click at [133, 35] on label "12" at bounding box center [133, 36] width 16 height 8
click at [0, 0] on input"] "12" at bounding box center [0, 0] width 0 height 0
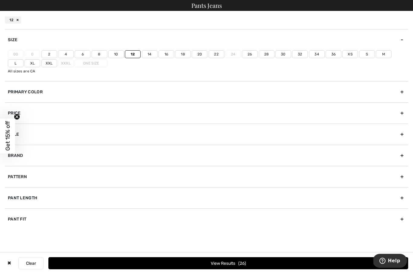
click at [24, 59] on label "L" at bounding box center [16, 63] width 16 height 8
click at [0, 0] on input"] "L" at bounding box center [0, 0] width 0 height 0
click at [297, 94] on div "Primary Color" at bounding box center [207, 91] width 404 height 21
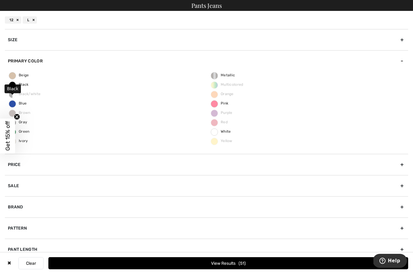
click at [11, 85] on span "Black" at bounding box center [19, 84] width 20 height 4
click at [0, 0] on input "Black" at bounding box center [0, 0] width 0 height 0
click at [12, 104] on span "Blue" at bounding box center [18, 103] width 18 height 4
click at [0, 0] on input "Blue" at bounding box center [0, 0] width 0 height 0
click at [243, 261] on button "View Results 39" at bounding box center [228, 263] width 360 height 12
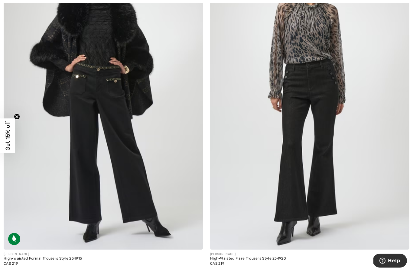
scroll to position [1127, 0]
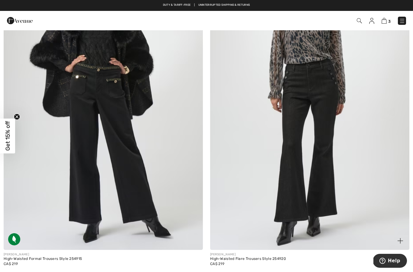
click at [324, 151] on img at bounding box center [309, 99] width 199 height 299
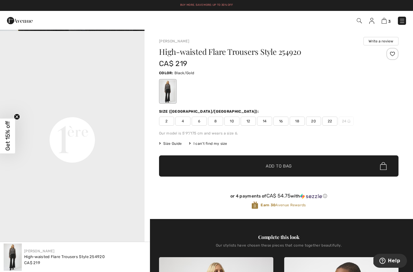
scroll to position [429, 0]
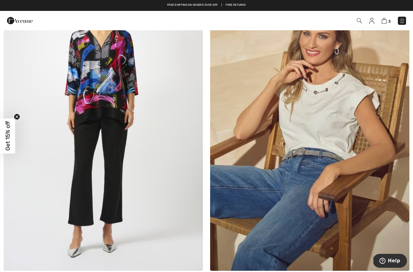
scroll to position [2785, 0]
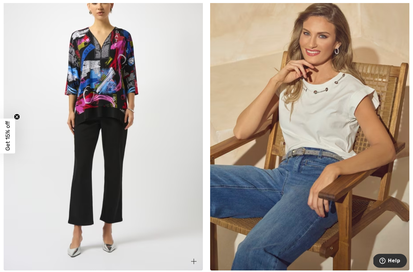
click at [112, 184] on img at bounding box center [103, 120] width 199 height 299
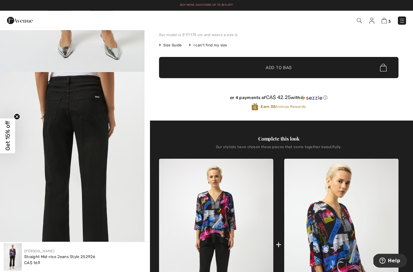
scroll to position [91, 0]
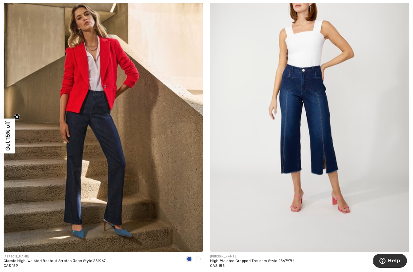
scroll to position [4523, 0]
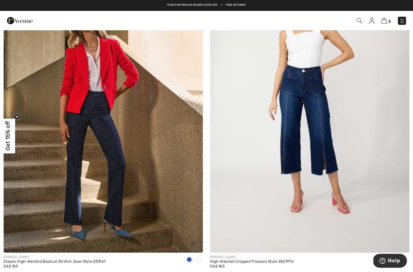
click at [73, 180] on img at bounding box center [103, 102] width 199 height 299
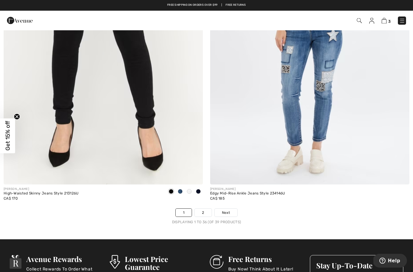
scroll to position [5876, 0]
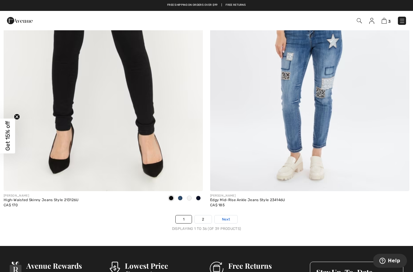
click at [222, 217] on span "Next" at bounding box center [226, 218] width 8 height 5
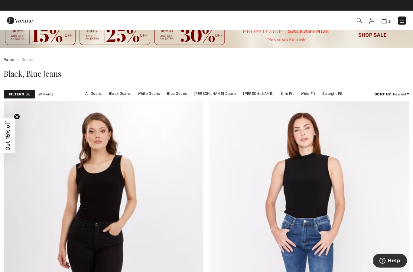
scroll to position [8, 0]
